Goal: Find specific page/section: Find specific page/section

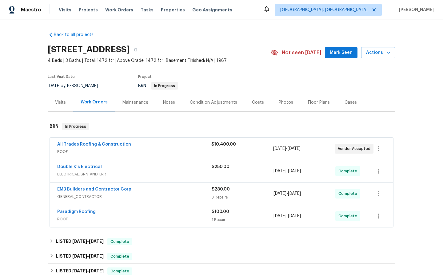
click at [86, 163] on div "Double K's Electrical ELECTRICAL, BRN_AND_LRR $250.00 [DATE] - [DATE] Complete" at bounding box center [221, 171] width 343 height 22
click at [82, 166] on link "Double K's Electrical" at bounding box center [79, 167] width 45 height 4
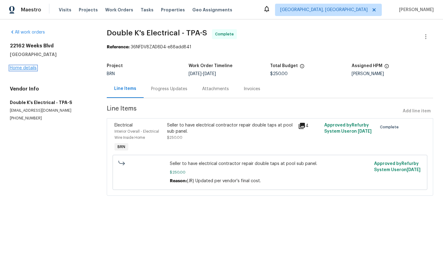
click at [15, 70] on link "Home details" at bounding box center [23, 68] width 27 height 4
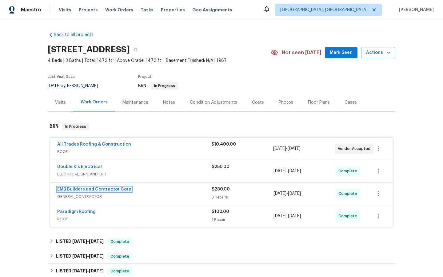
click at [83, 191] on link "EMB Builders and Contractor Corp" at bounding box center [94, 189] width 74 height 4
